Goal: Find specific page/section: Find specific page/section

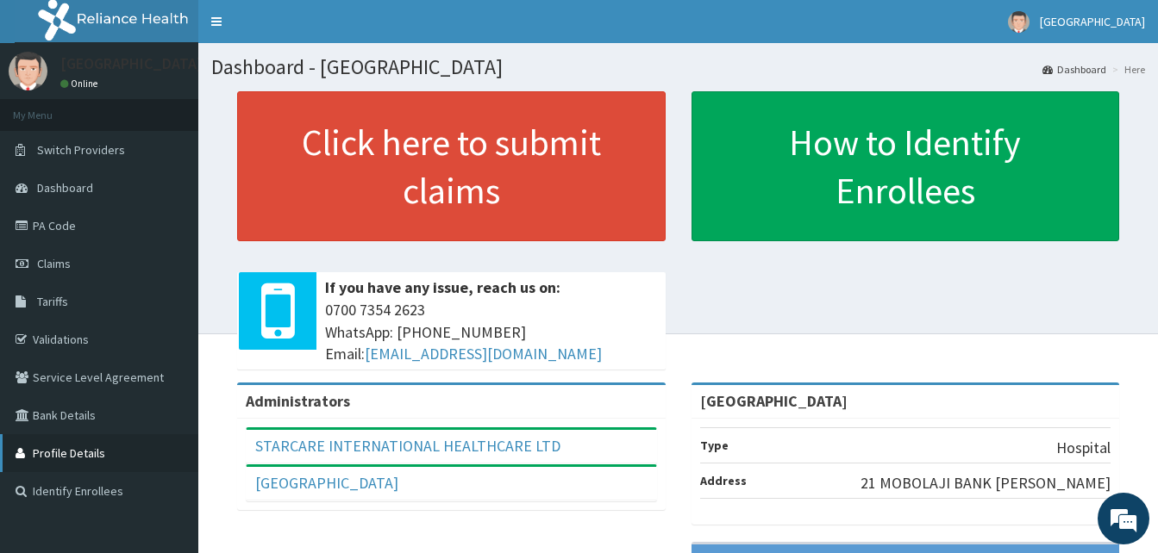
click at [98, 455] on link "Profile Details" at bounding box center [99, 453] width 198 height 38
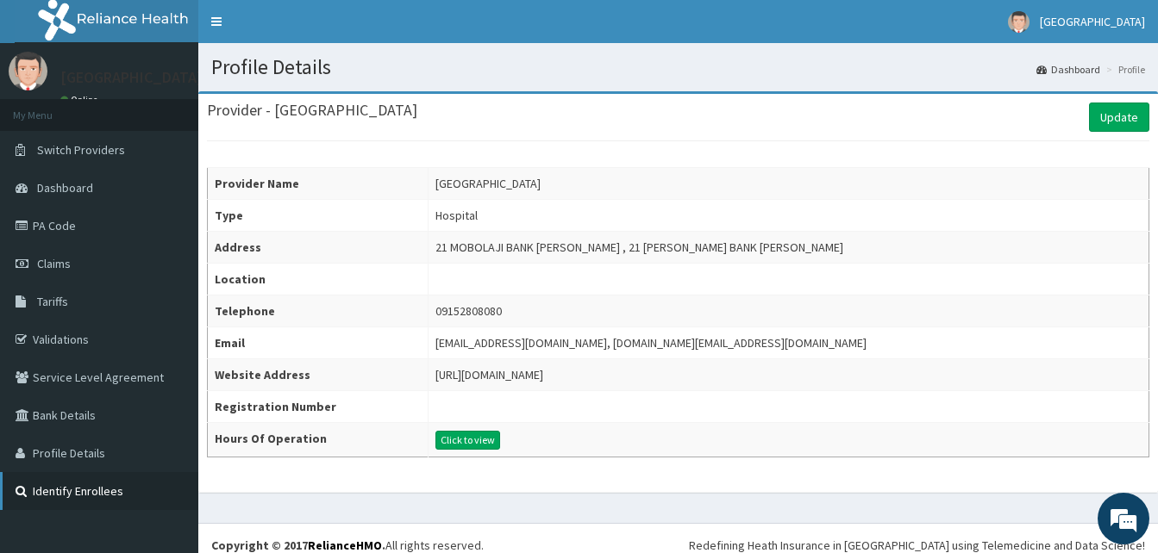
click at [86, 495] on link "Identify Enrollees" at bounding box center [99, 491] width 198 height 38
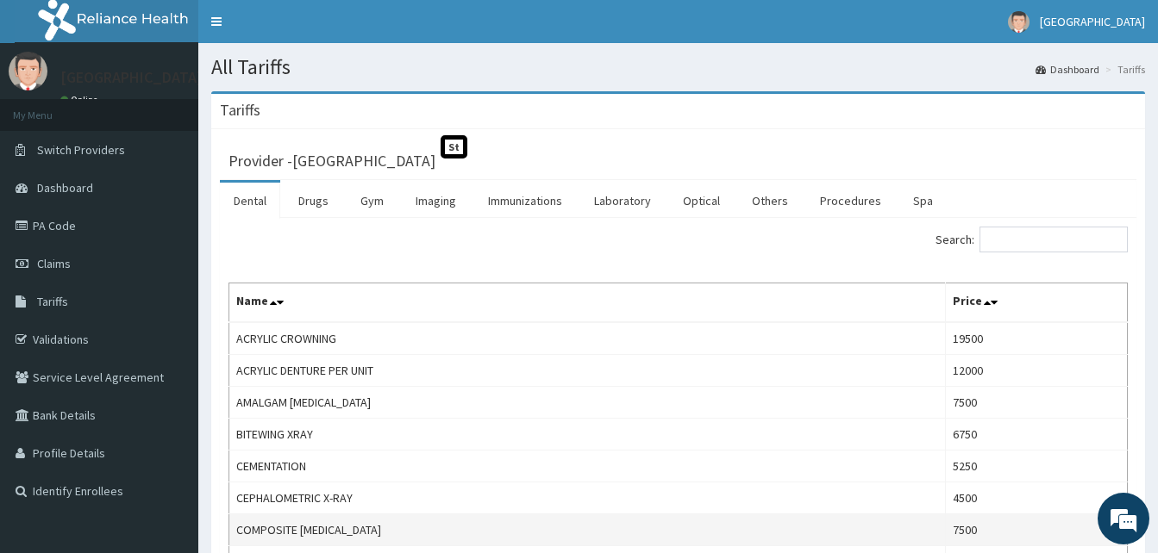
click at [270, 528] on td "COMPOSITE DENTAL FILLING" at bounding box center [587, 531] width 716 height 32
